Goal: Task Accomplishment & Management: Manage account settings

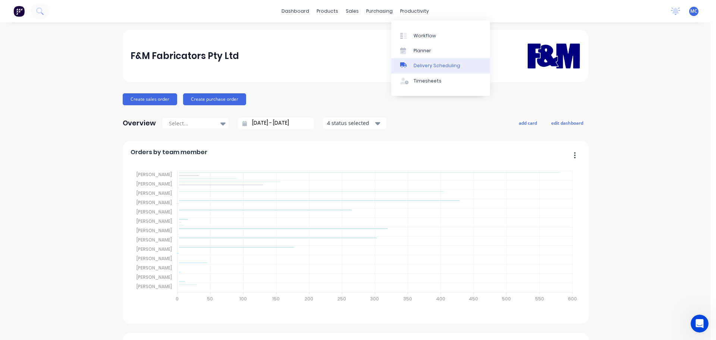
click at [438, 64] on div "Delivery Scheduling" at bounding box center [437, 65] width 47 height 7
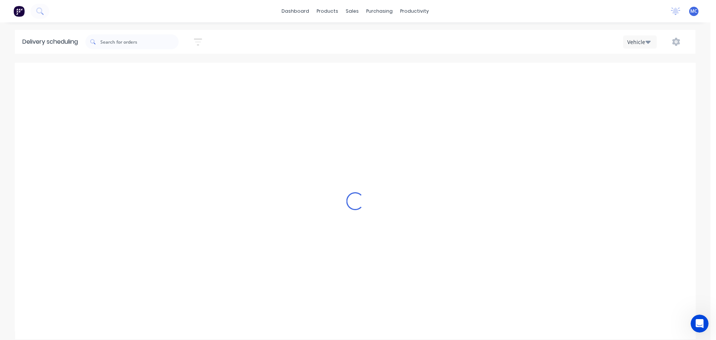
scroll to position [0, 0]
click at [200, 39] on icon "button" at bounding box center [198, 41] width 8 height 7
click at [170, 68] on input at bounding box center [163, 70] width 69 height 11
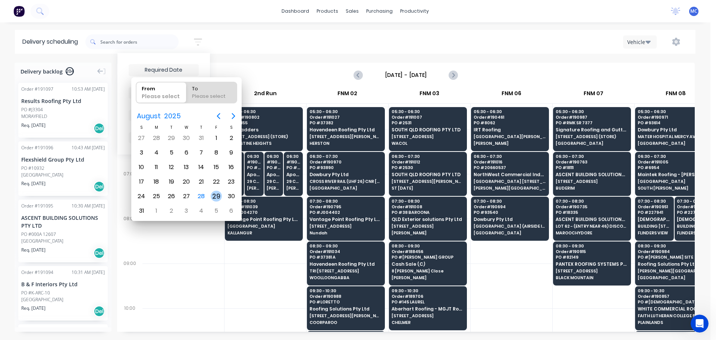
click at [216, 197] on div "29" at bounding box center [216, 196] width 11 height 11
type input "[DATE]"
radio input "false"
radio input "true"
click at [216, 197] on div "29" at bounding box center [216, 196] width 11 height 11
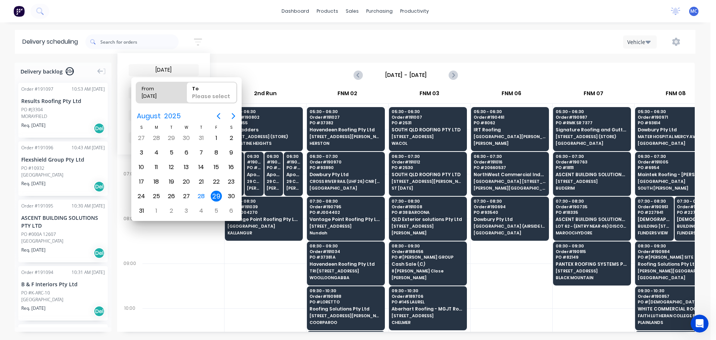
type input "[DATE] - [DATE]"
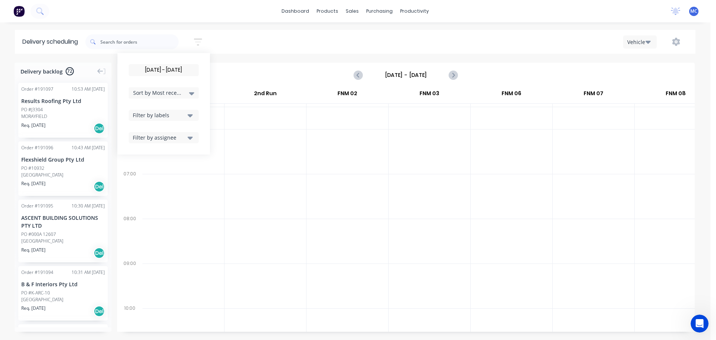
click at [193, 117] on icon "button" at bounding box center [190, 115] width 5 height 8
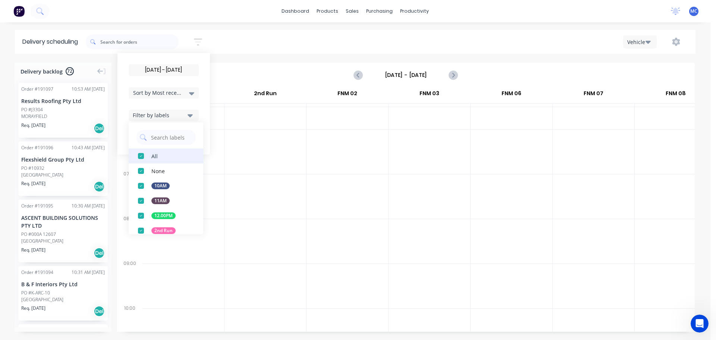
click at [142, 154] on div "button" at bounding box center [141, 155] width 15 height 15
click at [144, 230] on div "button" at bounding box center [141, 230] width 15 height 15
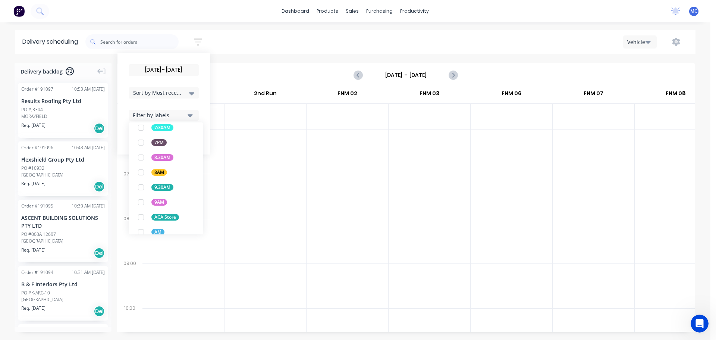
scroll to position [224, 0]
click at [144, 218] on div "button" at bounding box center [141, 215] width 15 height 15
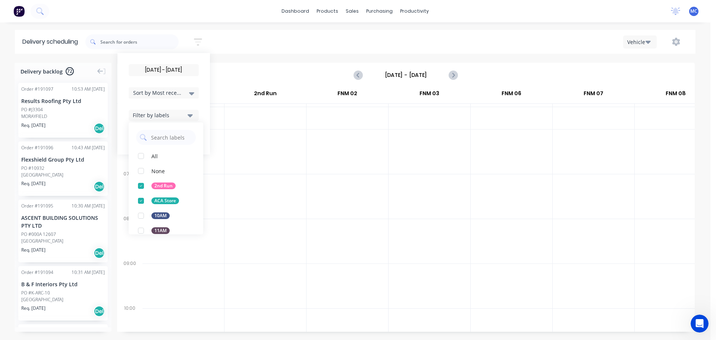
click at [273, 197] on div at bounding box center [266, 196] width 82 height 45
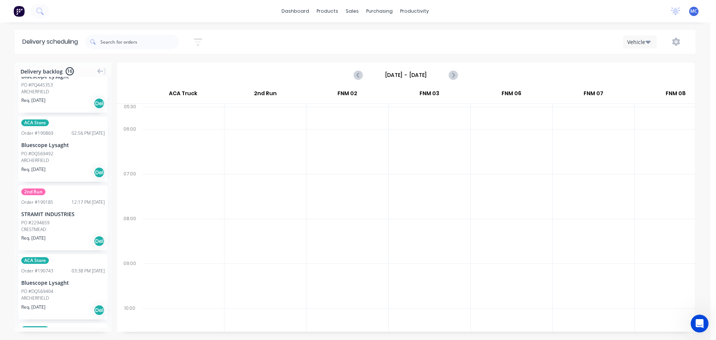
scroll to position [112, 0]
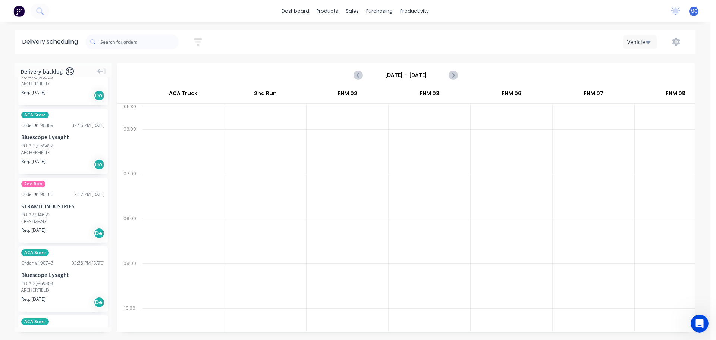
click at [69, 211] on div "2nd Run Order # 190185 12:17 PM [DATE] STRAMIT INDUSTRIES PO #2294659 CRESTMEAD…" at bounding box center [63, 210] width 90 height 65
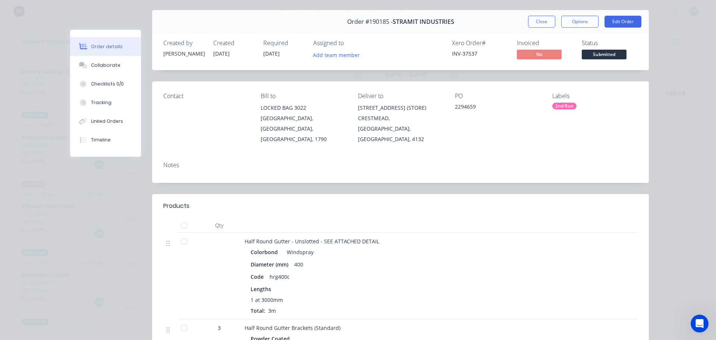
scroll to position [0, 0]
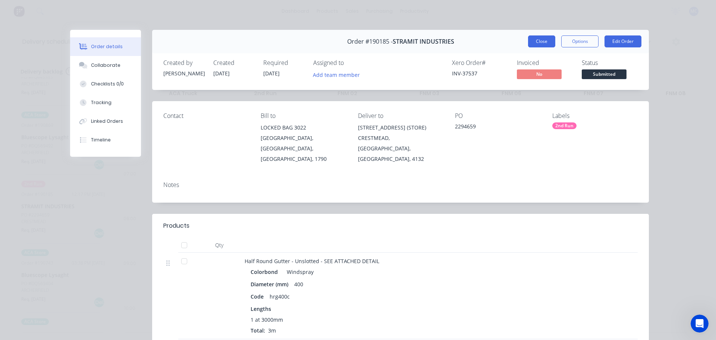
click at [538, 39] on button "Close" at bounding box center [541, 41] width 27 height 12
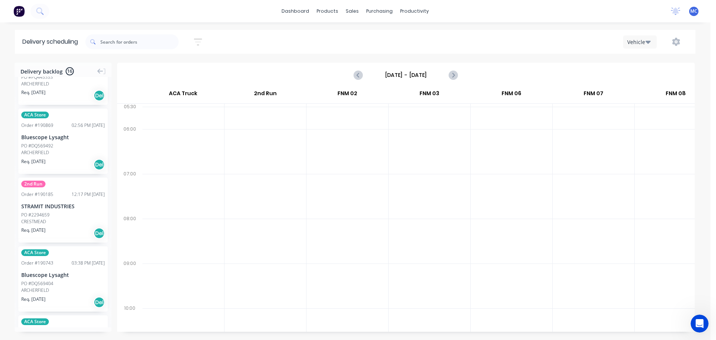
click at [198, 40] on icon "button" at bounding box center [198, 41] width 8 height 9
click at [193, 116] on icon "button" at bounding box center [190, 115] width 5 height 3
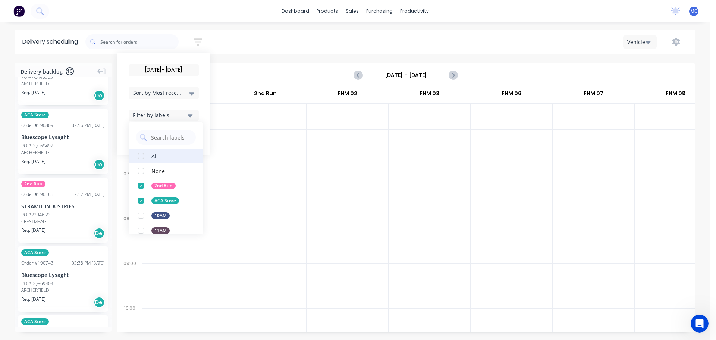
click at [144, 156] on div "button" at bounding box center [141, 155] width 15 height 15
click at [281, 153] on div at bounding box center [266, 151] width 82 height 45
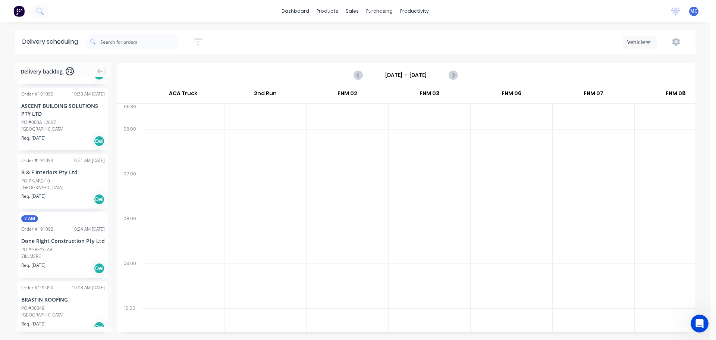
scroll to position [101, 0]
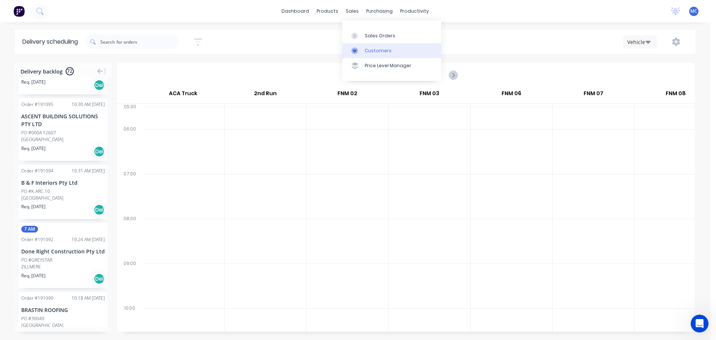
click at [376, 51] on div "Customers" at bounding box center [378, 50] width 27 height 7
